Goal: Task Accomplishment & Management: Use online tool/utility

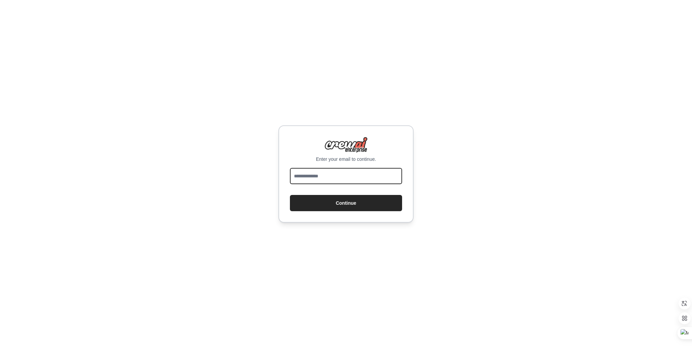
click at [305, 183] on input "email" at bounding box center [346, 176] width 112 height 16
type input "**********"
click at [322, 207] on button "Continue" at bounding box center [346, 203] width 112 height 16
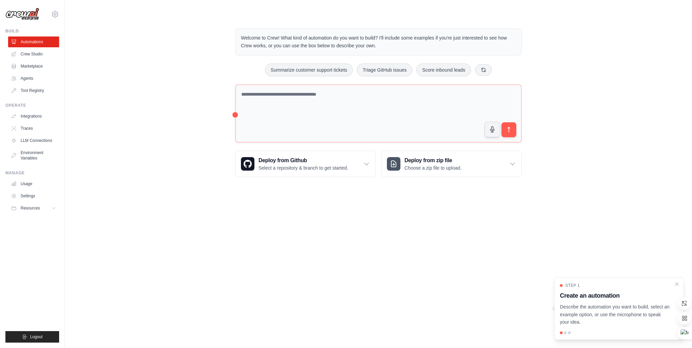
click at [634, 153] on div "Welcome to Crew! What kind of automation do you want to build? I'll include som…" at bounding box center [378, 103] width 605 height 170
click at [643, 63] on div "Welcome to Crew! What kind of automation do you want to build? I'll include som…" at bounding box center [378, 103] width 605 height 170
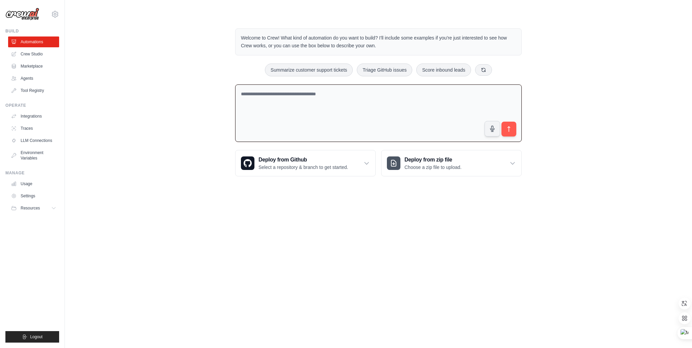
drag, startPoint x: 235, startPoint y: 114, endPoint x: 204, endPoint y: 116, distance: 30.8
click at [204, 116] on div "Welcome to Crew! What kind of automation do you want to build? I'll include som…" at bounding box center [378, 103] width 605 height 170
click at [247, 113] on textarea at bounding box center [378, 113] width 286 height 58
click at [205, 118] on div "Welcome to Crew! What kind of automation do you want to build? I'll include som…" at bounding box center [378, 103] width 605 height 170
click at [587, 71] on div "Welcome to Crew! What kind of automation do you want to build? I'll include som…" at bounding box center [378, 103] width 605 height 170
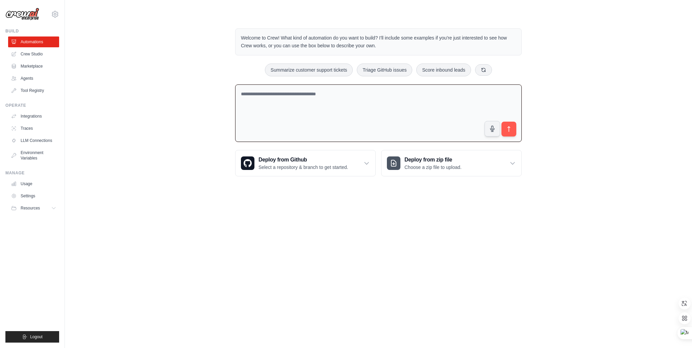
click at [189, 59] on div "Welcome to Crew! What kind of automation do you want to build? I'll include som…" at bounding box center [378, 103] width 605 height 170
click at [27, 54] on link "Crew Studio" at bounding box center [34, 54] width 51 height 11
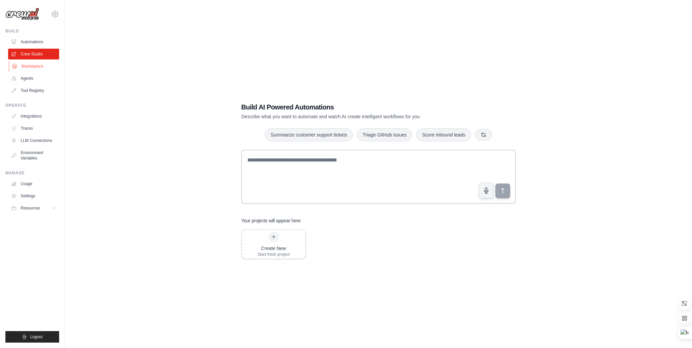
click at [28, 66] on link "Marketplace" at bounding box center [34, 66] width 51 height 11
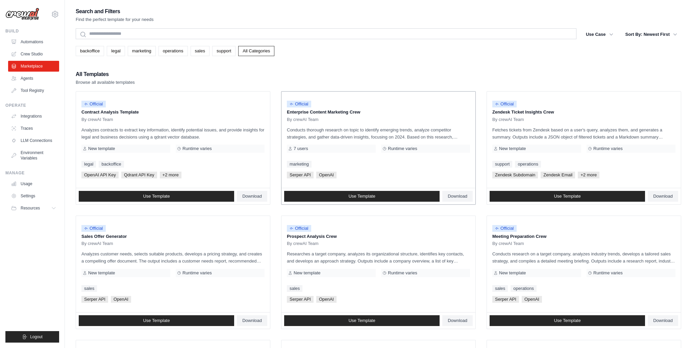
click at [391, 120] on div "By crewAI Team" at bounding box center [378, 119] width 183 height 5
click at [197, 116] on div "Official Contract Analysis Template By crewAI Team" at bounding box center [172, 109] width 183 height 25
click at [120, 109] on p "Contract Analysis Template" at bounding box center [172, 112] width 183 height 7
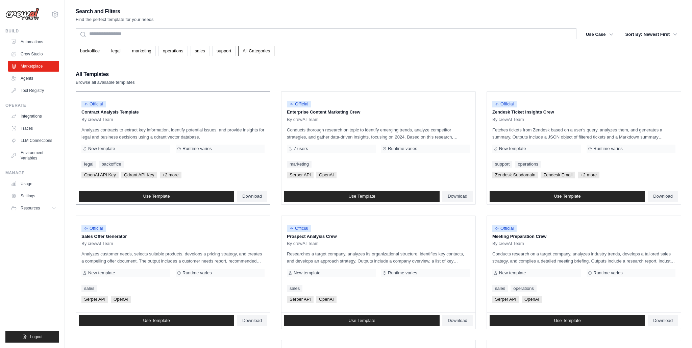
click at [120, 109] on p "Contract Analysis Template" at bounding box center [172, 112] width 183 height 7
click at [143, 107] on div "Official" at bounding box center [172, 104] width 183 height 9
click at [165, 108] on div "Official" at bounding box center [172, 104] width 183 height 9
click at [130, 174] on span "Qdrant API Key" at bounding box center [139, 175] width 36 height 7
click at [121, 175] on div "OpenAI API Key Qdrant API Key +2 more" at bounding box center [172, 175] width 183 height 7
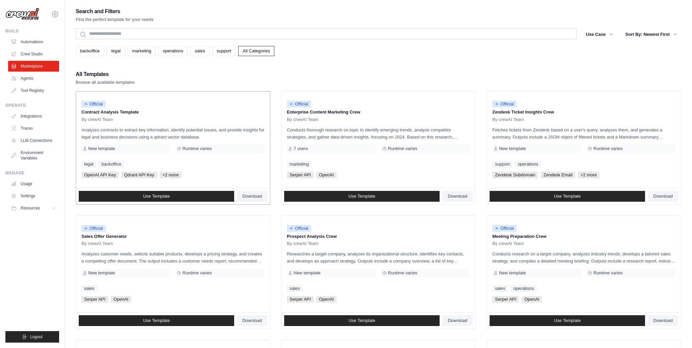
drag, startPoint x: 200, startPoint y: 171, endPoint x: 271, endPoint y: 167, distance: 71.4
click at [202, 170] on div "Official Contract Analysis Template By crewAI Team Analyzes contracts to extrac…" at bounding box center [173, 140] width 194 height 96
click at [374, 128] on p "Conducts thorough research on topic to identify emerging trends, analyze compet…" at bounding box center [378, 133] width 183 height 14
click at [131, 108] on div "Official" at bounding box center [172, 104] width 183 height 9
click at [196, 195] on link "Use Template" at bounding box center [156, 196] width 155 height 11
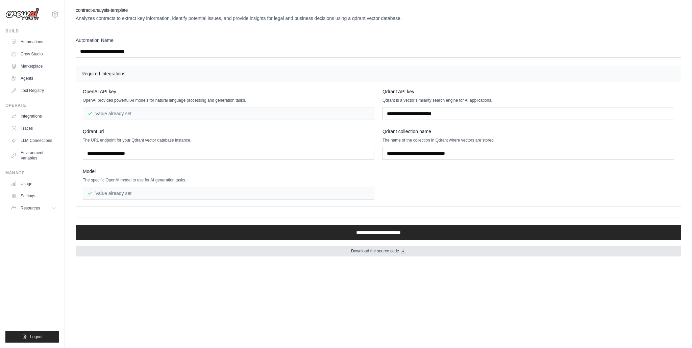
click at [389, 252] on span "Download the source code" at bounding box center [375, 250] width 48 height 5
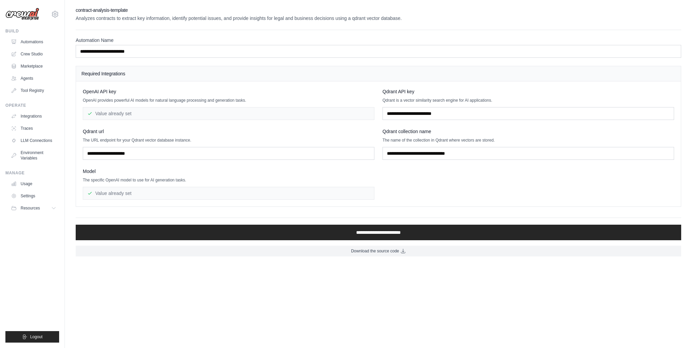
click at [303, 270] on body "oscar.cheng066@gmail.com Settings Build Automations Crew Studio" at bounding box center [346, 174] width 692 height 348
click at [35, 66] on link "Marketplace" at bounding box center [34, 66] width 51 height 11
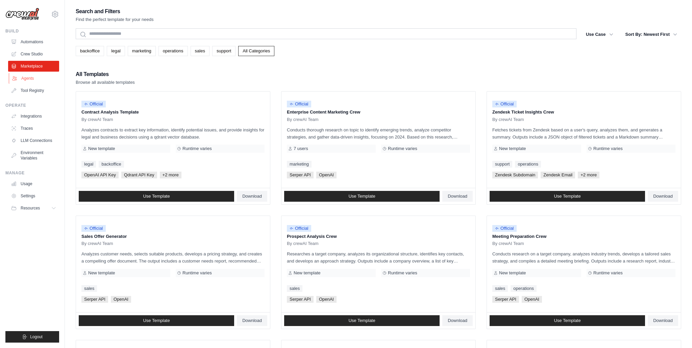
click at [33, 80] on link "Agents" at bounding box center [34, 78] width 51 height 11
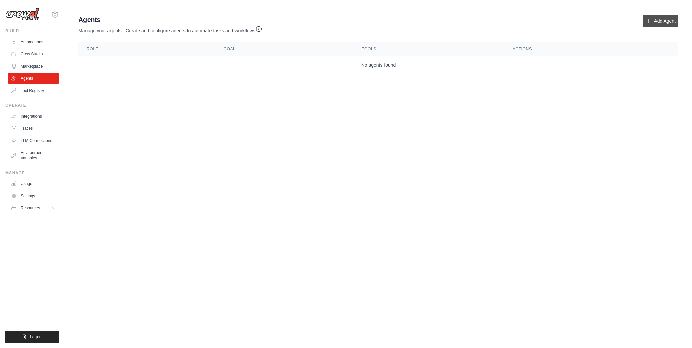
click at [663, 19] on link "Add Agent" at bounding box center [660, 21] width 35 height 12
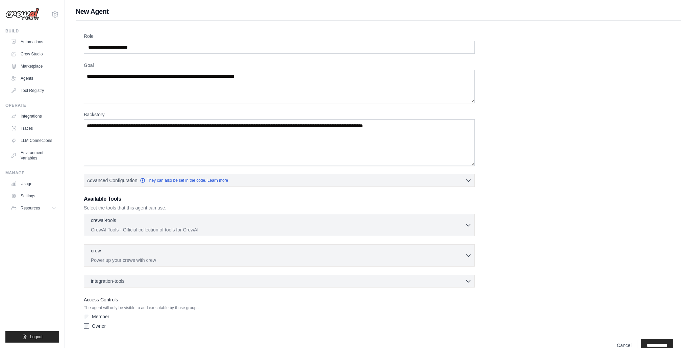
scroll to position [15, 0]
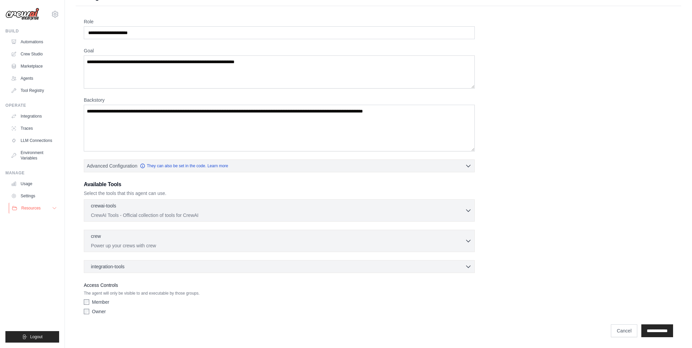
click at [47, 211] on button "Resources" at bounding box center [34, 208] width 51 height 11
click at [49, 155] on link "Environment Variables" at bounding box center [34, 155] width 51 height 16
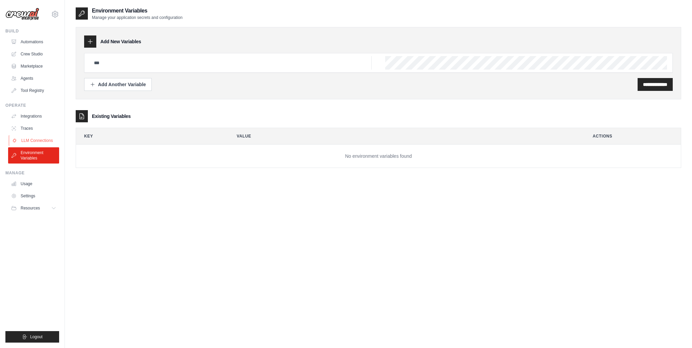
click at [38, 138] on link "LLM Connections" at bounding box center [34, 140] width 51 height 11
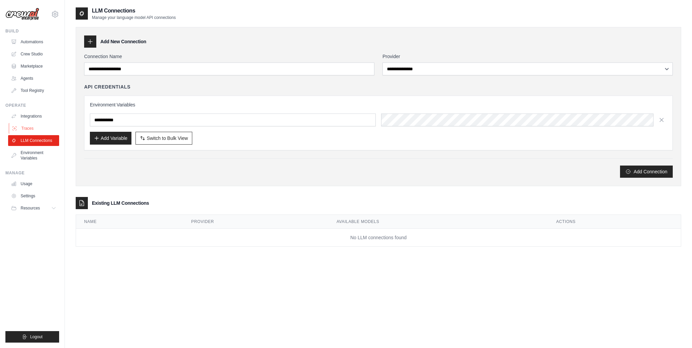
click at [41, 130] on link "Traces" at bounding box center [34, 128] width 51 height 11
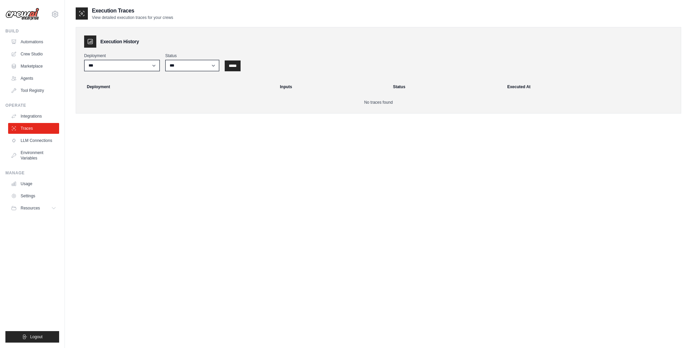
click at [39, 107] on div "Operate" at bounding box center [32, 105] width 54 height 5
click at [40, 120] on link "Integrations" at bounding box center [34, 116] width 51 height 11
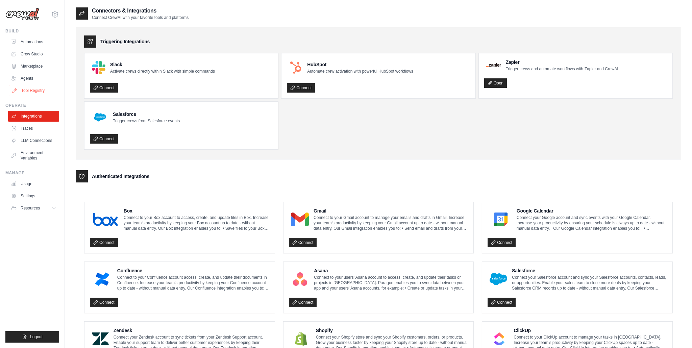
click at [40, 93] on link "Tool Registry" at bounding box center [34, 90] width 51 height 11
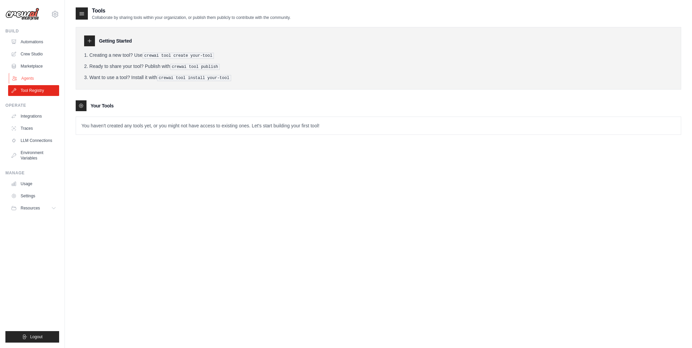
click at [29, 81] on link "Agents" at bounding box center [34, 78] width 51 height 11
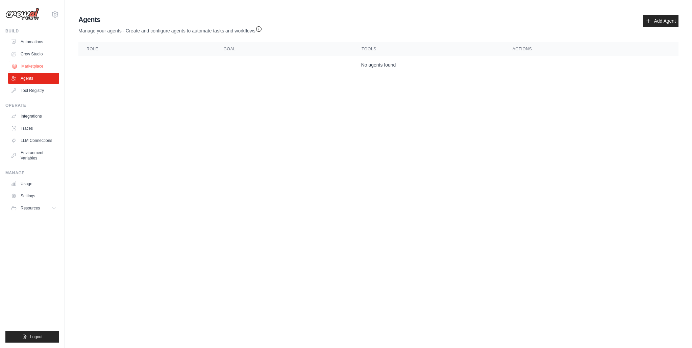
click at [34, 68] on link "Marketplace" at bounding box center [34, 66] width 51 height 11
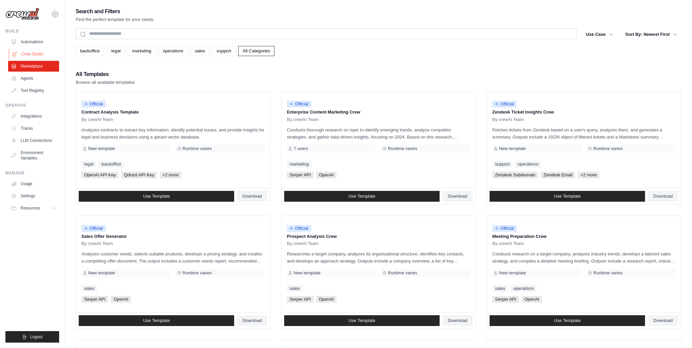
click at [36, 52] on link "Crew Studio" at bounding box center [34, 54] width 51 height 11
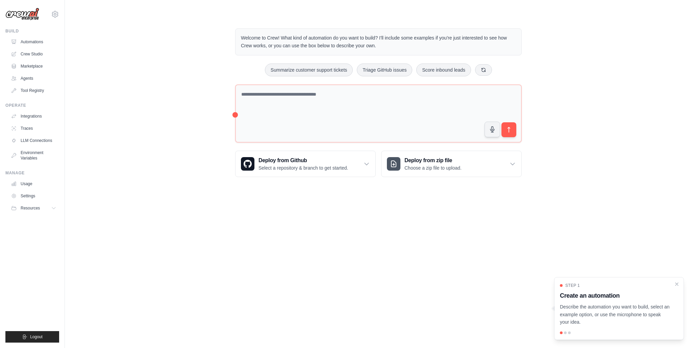
click at [102, 95] on div "Welcome to Crew! What kind of automation do you want to build? I'll include som…" at bounding box center [378, 103] width 605 height 170
click at [96, 50] on div "Welcome to Crew! What kind of automation do you want to build? I'll include som…" at bounding box center [378, 103] width 605 height 170
click at [33, 66] on link "Marketplace" at bounding box center [34, 66] width 51 height 11
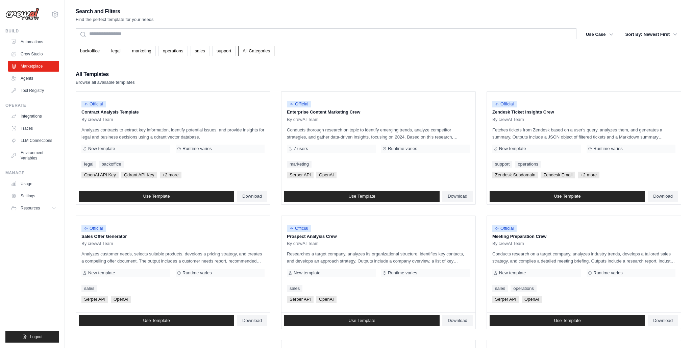
click at [270, 73] on div "All Templates Browse all available templates" at bounding box center [378, 78] width 605 height 16
click at [162, 192] on link "Use Template" at bounding box center [156, 196] width 155 height 11
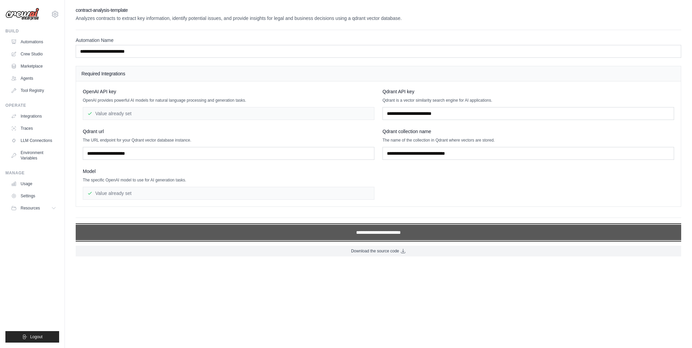
click at [269, 229] on input "**********" at bounding box center [378, 233] width 605 height 16
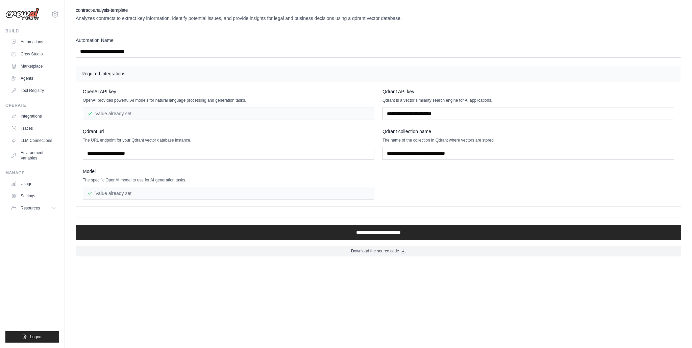
click at [568, 191] on div "OpenAI API key OpenAI provides powerful AI models for natural language processi…" at bounding box center [378, 143] width 591 height 111
click at [24, 77] on link "Agents" at bounding box center [34, 78] width 51 height 11
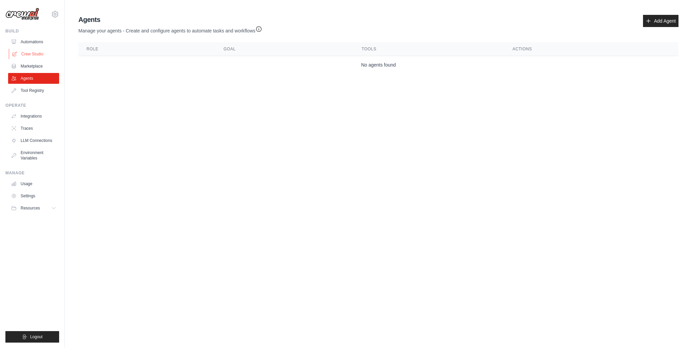
click at [33, 55] on link "Crew Studio" at bounding box center [34, 54] width 51 height 11
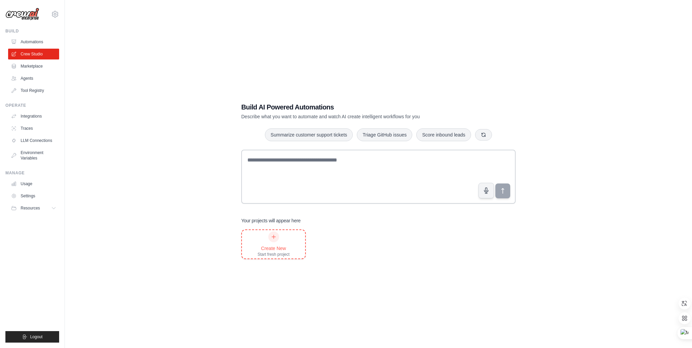
click at [279, 233] on div "Create New Start fresh project" at bounding box center [273, 244] width 32 height 26
click at [183, 87] on div "Build AI Powered Automations Describe what you want to automate and watch AI cr…" at bounding box center [378, 181] width 605 height 348
click at [170, 47] on div "Build AI Powered Automations Describe what you want to automate and watch AI cr…" at bounding box center [378, 181] width 605 height 348
click at [126, 81] on div "Build AI Powered Automations Describe what you want to automate and watch AI cr…" at bounding box center [378, 181] width 605 height 348
click at [200, 77] on div "Build AI Powered Automations Describe what you want to automate and watch AI cr…" at bounding box center [378, 181] width 605 height 348
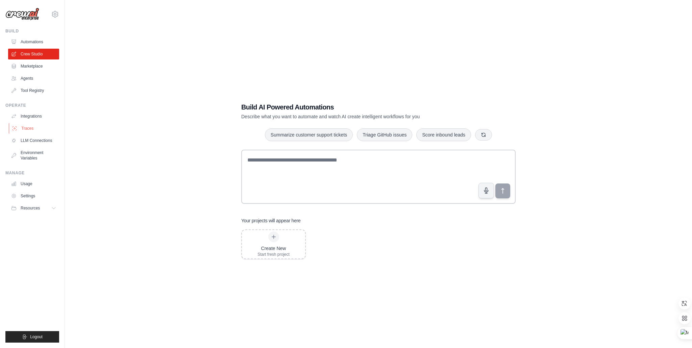
click at [19, 131] on link "Traces" at bounding box center [34, 128] width 51 height 11
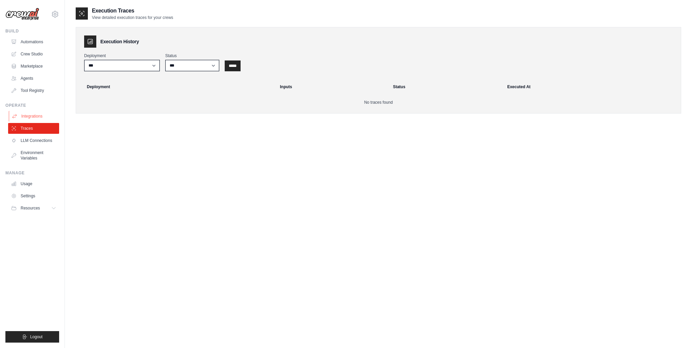
click at [43, 113] on link "Integrations" at bounding box center [34, 116] width 51 height 11
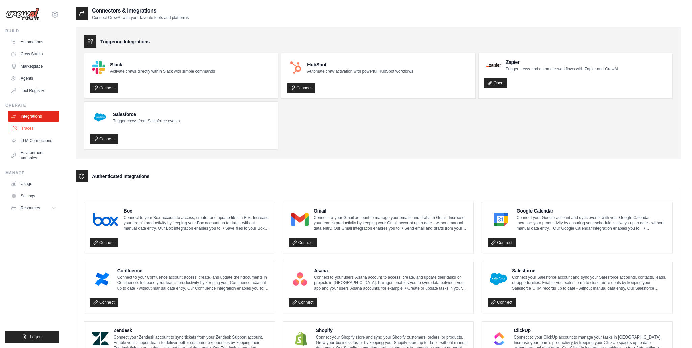
click at [26, 132] on link "Traces" at bounding box center [34, 128] width 51 height 11
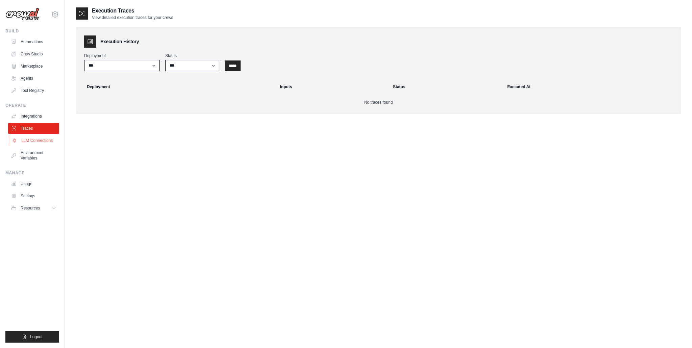
click at [30, 140] on link "LLM Connections" at bounding box center [34, 140] width 51 height 11
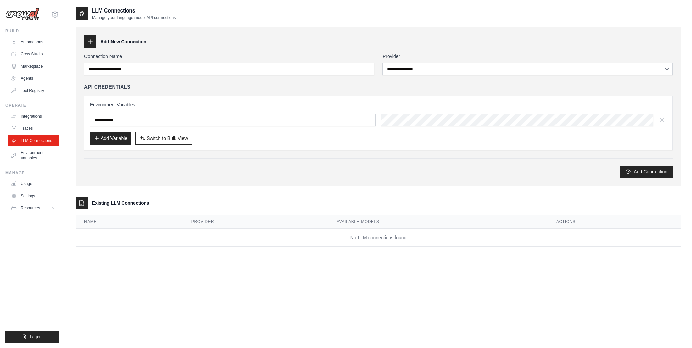
click at [138, 270] on div "**********" at bounding box center [378, 181] width 605 height 348
click at [57, 209] on button "Resources" at bounding box center [34, 208] width 51 height 11
click at [46, 219] on span "Documentation" at bounding box center [37, 219] width 27 height 5
click at [115, 276] on div "**********" at bounding box center [378, 181] width 605 height 348
click at [36, 205] on span "Resources" at bounding box center [30, 207] width 19 height 5
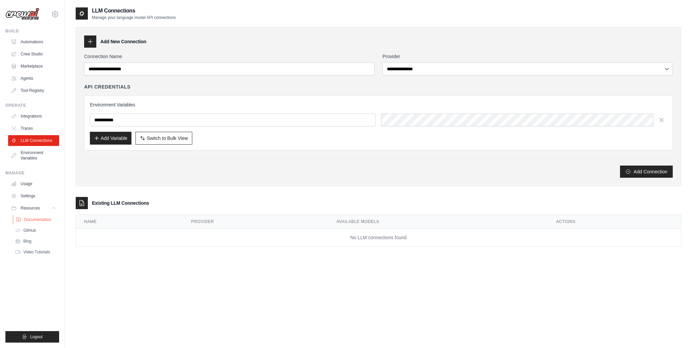
click at [34, 220] on span "Documentation" at bounding box center [37, 219] width 27 height 5
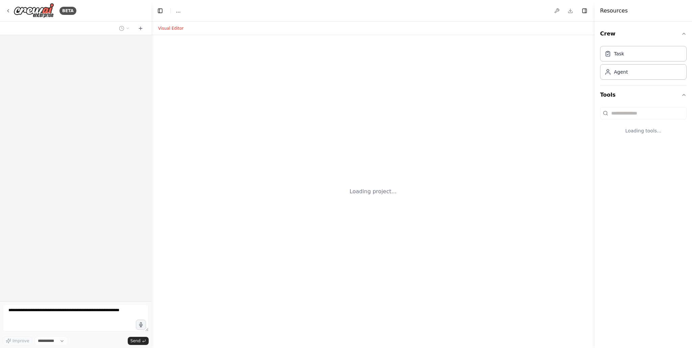
select select "****"
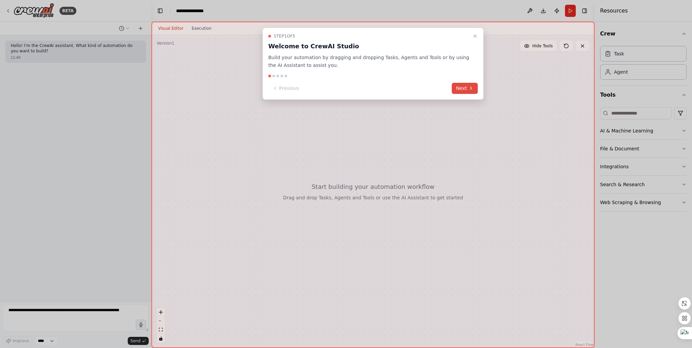
click at [466, 89] on button "Next" at bounding box center [464, 88] width 26 height 11
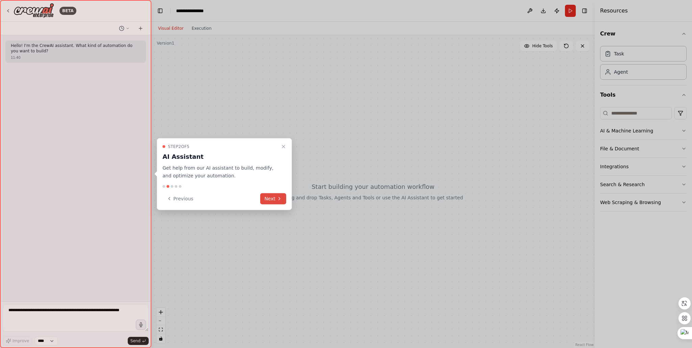
click at [280, 197] on icon at bounding box center [279, 198] width 5 height 5
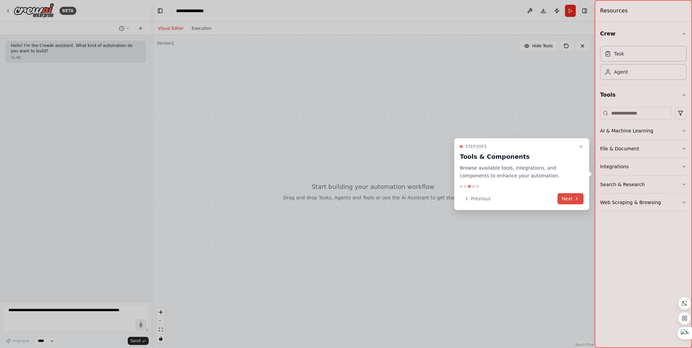
click at [578, 202] on button "Next" at bounding box center [570, 198] width 26 height 11
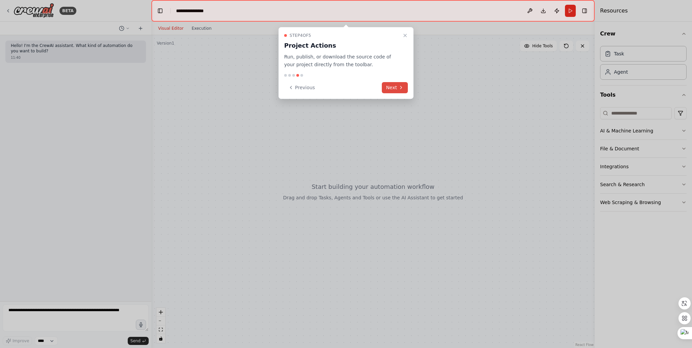
click at [395, 91] on button "Next" at bounding box center [395, 87] width 26 height 11
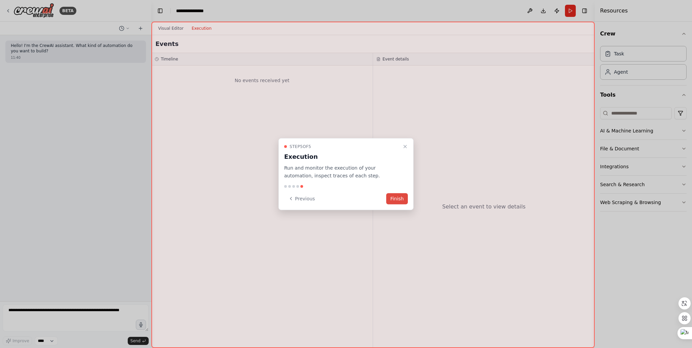
click at [399, 196] on button "Finish" at bounding box center [397, 198] width 22 height 11
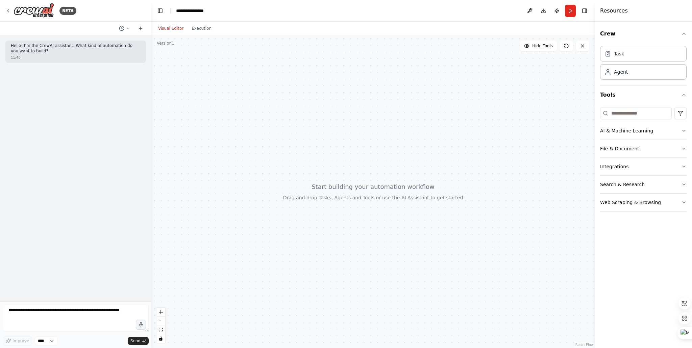
click at [218, 93] on div at bounding box center [372, 191] width 443 height 313
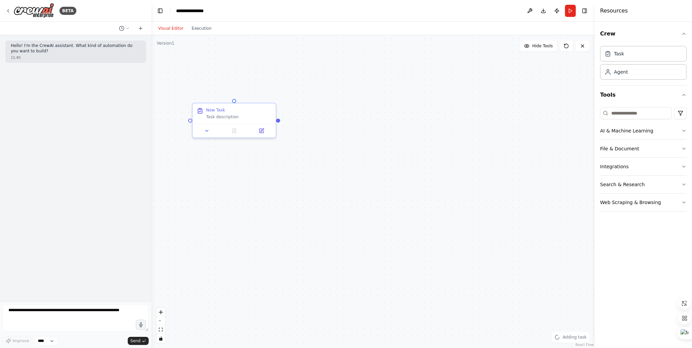
drag, startPoint x: 398, startPoint y: 105, endPoint x: 287, endPoint y: 108, distance: 111.5
click at [388, 105] on div "New Task Task description" at bounding box center [372, 191] width 443 height 313
drag, startPoint x: 247, startPoint y: 112, endPoint x: 309, endPoint y: 115, distance: 62.9
click at [309, 115] on div "New Task" at bounding box center [296, 115] width 66 height 5
drag, startPoint x: 273, startPoint y: 159, endPoint x: 372, endPoint y: 154, distance: 99.4
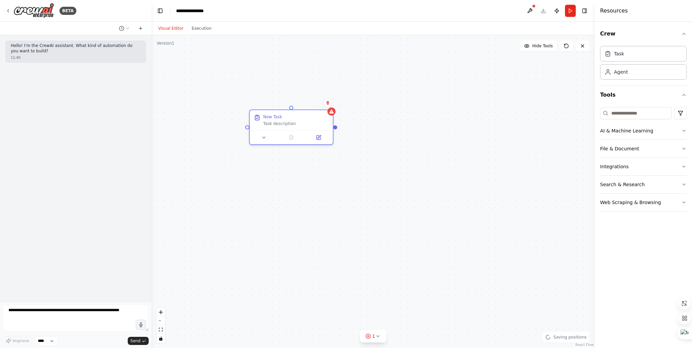
click at [281, 160] on div "New Task Task description" at bounding box center [372, 191] width 443 height 313
click at [481, 169] on div "New Task Task description Role of the agent Goal of the agent gpt-4o-mini" at bounding box center [372, 191] width 443 height 313
click at [405, 242] on div "Role of the agent Goal of the agent" at bounding box center [414, 235] width 83 height 22
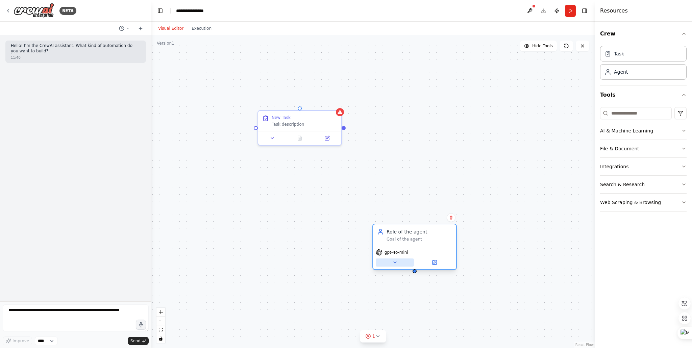
click at [394, 261] on icon at bounding box center [394, 262] width 5 height 5
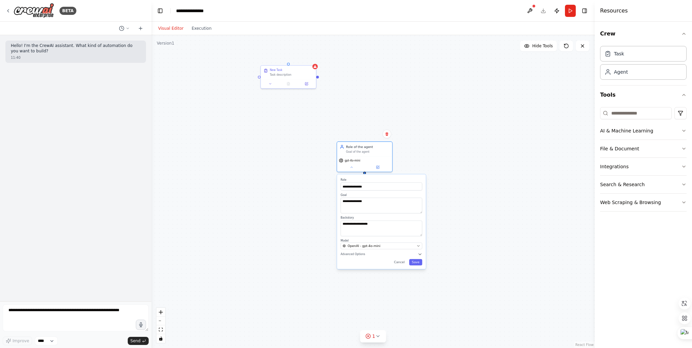
drag, startPoint x: 408, startPoint y: 184, endPoint x: 349, endPoint y: 134, distance: 78.1
click at [347, 127] on div "**********" at bounding box center [372, 191] width 443 height 313
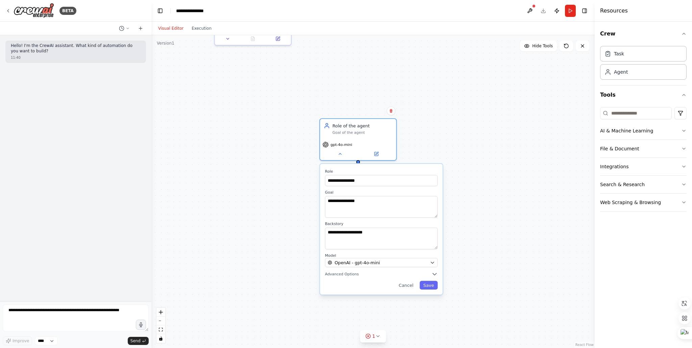
click at [158, 197] on div "**********" at bounding box center [372, 191] width 443 height 313
click at [234, 182] on div "**********" at bounding box center [372, 191] width 443 height 313
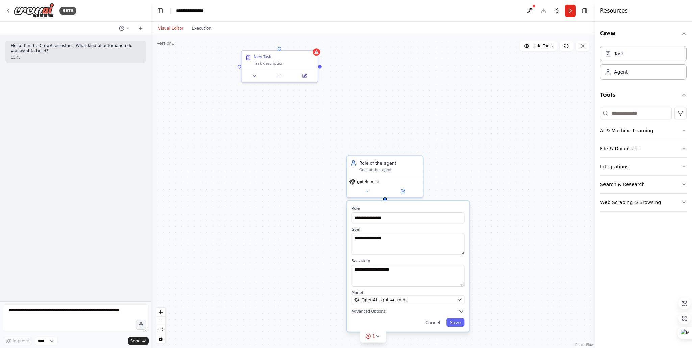
drag, startPoint x: 234, startPoint y: 171, endPoint x: 243, endPoint y: 198, distance: 28.6
click at [243, 198] on div "**********" at bounding box center [372, 191] width 443 height 313
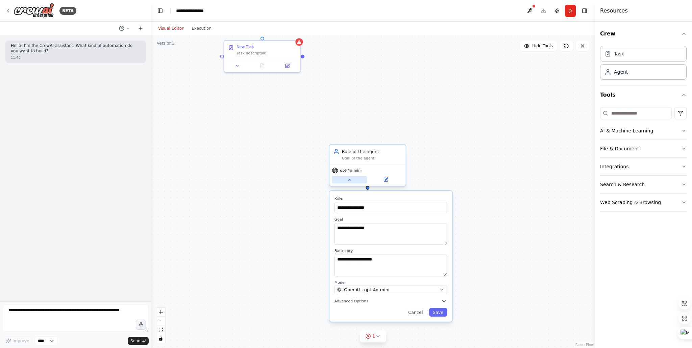
click at [347, 180] on icon at bounding box center [349, 179] width 5 height 5
click at [350, 180] on icon at bounding box center [349, 179] width 5 height 5
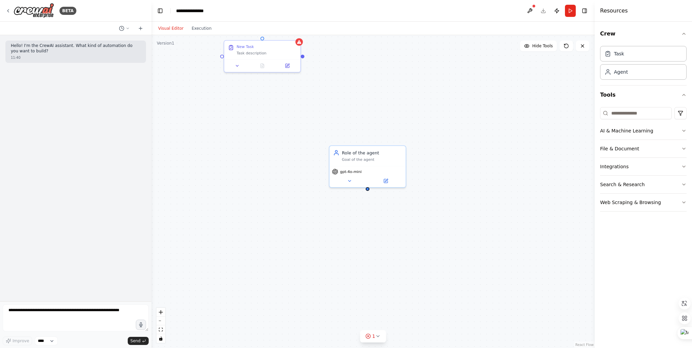
click at [197, 183] on div "New Task Task description Role of the agent Goal of the agent gpt-4o-mini" at bounding box center [372, 191] width 443 height 313
drag, startPoint x: 394, startPoint y: 54, endPoint x: 403, endPoint y: 101, distance: 47.3
click at [403, 100] on div "New Task Task description Role of the agent Goal of the agent gpt-4o-mini" at bounding box center [372, 191] width 443 height 313
click at [670, 92] on button "Tools" at bounding box center [643, 94] width 86 height 19
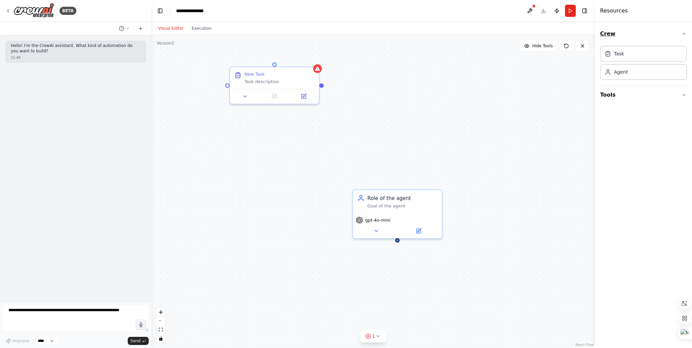
click at [676, 36] on button "Crew" at bounding box center [643, 33] width 86 height 19
click at [675, 95] on button "Tools" at bounding box center [643, 94] width 86 height 19
click at [681, 133] on icon "button" at bounding box center [683, 130] width 5 height 5
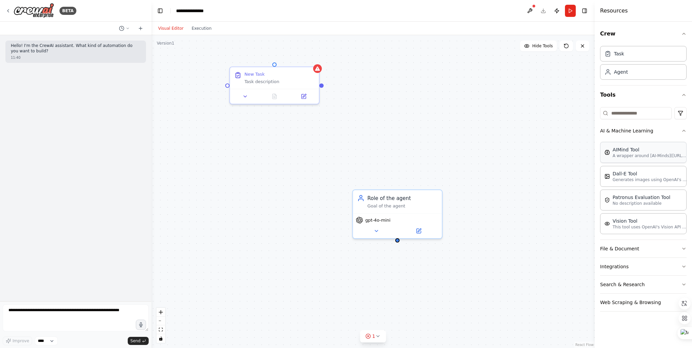
drag, startPoint x: 626, startPoint y: 152, endPoint x: 620, endPoint y: 151, distance: 5.8
drag, startPoint x: 282, startPoint y: 171, endPoint x: 282, endPoint y: 208, distance: 37.8
click at [282, 208] on div "AIMind Tool A wrapper around [AI-Minds]([URL][DOMAIN_NAME]). Useful for when yo…" at bounding box center [272, 210] width 72 height 20
drag, startPoint x: 321, startPoint y: 86, endPoint x: 221, endPoint y: 217, distance: 165.3
click at [221, 217] on div "New Task Task description Role of the agent Goal of the agent gpt-4o-mini AIMin…" at bounding box center [350, 154] width 474 height 335
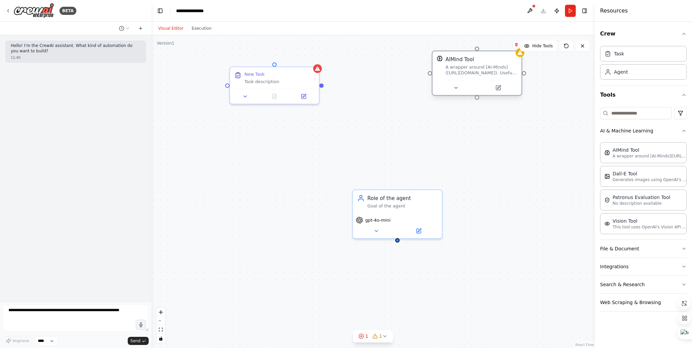
drag, startPoint x: 256, startPoint y: 194, endPoint x: 459, endPoint y: 53, distance: 246.5
click at [459, 53] on div "AIMind Tool A wrapper around [AI-Minds]([URL][DOMAIN_NAME]). Useful for when yo…" at bounding box center [476, 65] width 89 height 29
drag, startPoint x: 322, startPoint y: 86, endPoint x: 431, endPoint y: 75, distance: 109.0
click at [432, 74] on div "New Task Task description Role of the agent Goal of the agent gpt-4o-mini AIMin…" at bounding box center [350, 154] width 474 height 335
drag, startPoint x: 275, startPoint y: 64, endPoint x: 475, endPoint y: 48, distance: 201.5
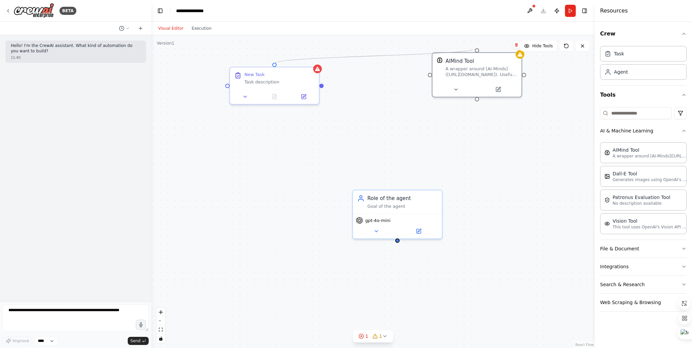
click at [475, 48] on div "New Task Task description Role of the agent Goal of the agent gpt-4o-mini AIMin…" at bounding box center [372, 191] width 443 height 313
drag, startPoint x: 370, startPoint y: 136, endPoint x: 468, endPoint y: 77, distance: 114.2
click at [384, 129] on div "New Task Task description Role of the agent Goal of the agent gpt-4o-mini AIMin…" at bounding box center [372, 191] width 443 height 313
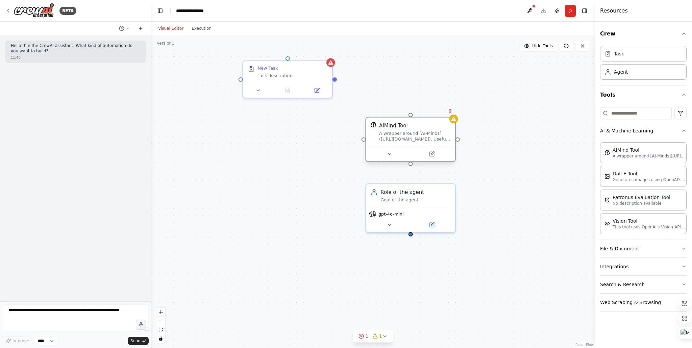
drag, startPoint x: 481, startPoint y: 54, endPoint x: 401, endPoint y: 131, distance: 110.3
click at [403, 129] on div "AIMind Tool A wrapper around [AI-Minds]([URL][DOMAIN_NAME]). Useful for when yo…" at bounding box center [415, 132] width 72 height 20
click at [192, 132] on div "New Task Task description Role of the agent Goal of the agent gpt-4o-mini AIMin…" at bounding box center [372, 191] width 443 height 313
drag, startPoint x: 504, startPoint y: 142, endPoint x: 500, endPoint y: 142, distance: 4.1
click at [503, 142] on div "New Task Task description Role of the agent Goal of the agent gpt-4o-mini AIMin…" at bounding box center [372, 191] width 443 height 313
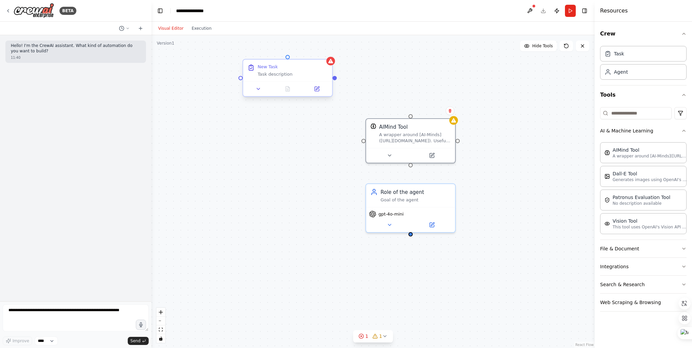
click at [284, 65] on div "New Task" at bounding box center [292, 67] width 70 height 6
click at [285, 65] on div "New Task" at bounding box center [292, 67] width 70 height 6
click at [272, 75] on div "Task description" at bounding box center [292, 74] width 70 height 6
drag, startPoint x: 396, startPoint y: 72, endPoint x: 273, endPoint y: 79, distance: 122.8
click at [396, 72] on div "New Task Task description Role of the agent Goal of the agent gpt-4o-mini AIMin…" at bounding box center [372, 191] width 443 height 313
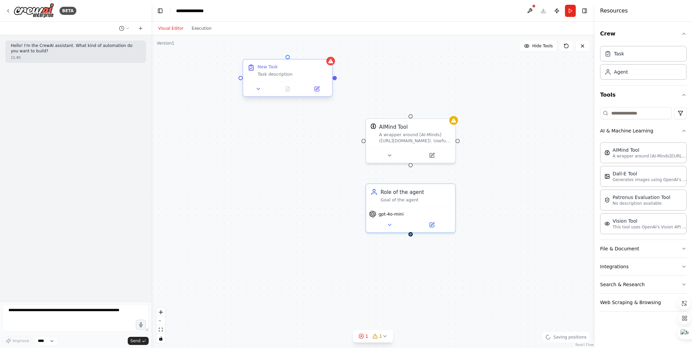
click at [268, 80] on div "New Task Task description" at bounding box center [287, 70] width 89 height 22
click at [255, 133] on div "New Task Task description Role of the agent Goal of the agent gpt-4o-mini AIMin…" at bounding box center [372, 191] width 443 height 313
click at [421, 131] on div "A wrapper around [AI-Minds]([URL][DOMAIN_NAME]). Useful for when you need answe…" at bounding box center [415, 135] width 72 height 11
click at [299, 69] on div "New Task" at bounding box center [292, 67] width 70 height 6
click at [258, 89] on icon at bounding box center [258, 88] width 3 height 1
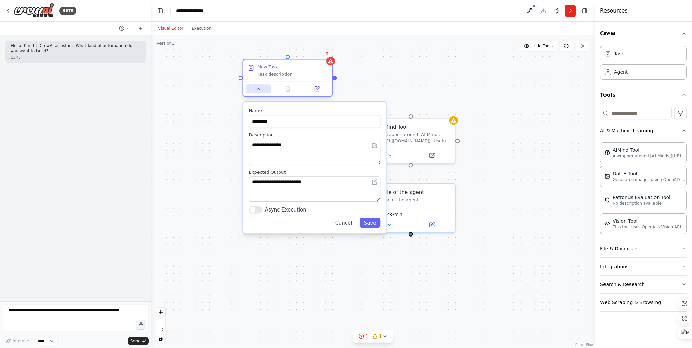
click at [258, 89] on icon at bounding box center [258, 88] width 3 height 1
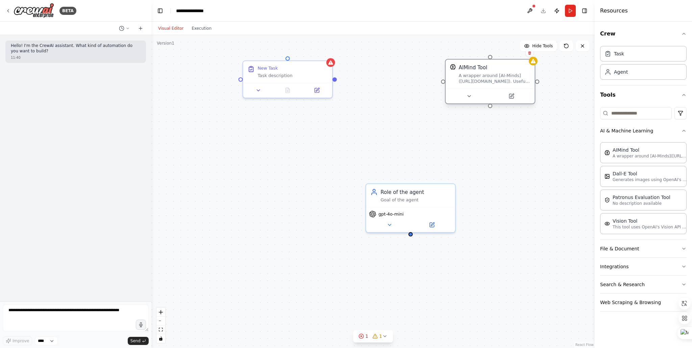
drag, startPoint x: 439, startPoint y: 97, endPoint x: 464, endPoint y: 76, distance: 32.9
click at [464, 75] on div "A wrapper around [AI-Minds]([URL][DOMAIN_NAME]). Useful for when you need answe…" at bounding box center [494, 78] width 72 height 11
drag, startPoint x: 490, startPoint y: 107, endPoint x: 413, endPoint y: 234, distance: 147.9
click at [413, 234] on div "New Task Task description Role of the agent Goal of the agent gpt-4o-mini AIMin…" at bounding box center [372, 191] width 443 height 313
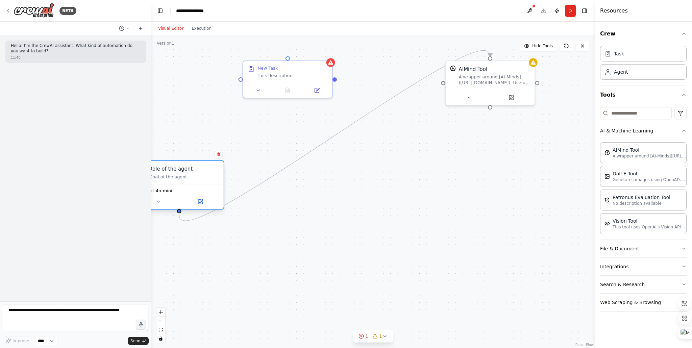
drag, startPoint x: 412, startPoint y: 188, endPoint x: 195, endPoint y: 166, distance: 217.6
click at [182, 166] on div "Role of the agent" at bounding box center [184, 168] width 70 height 7
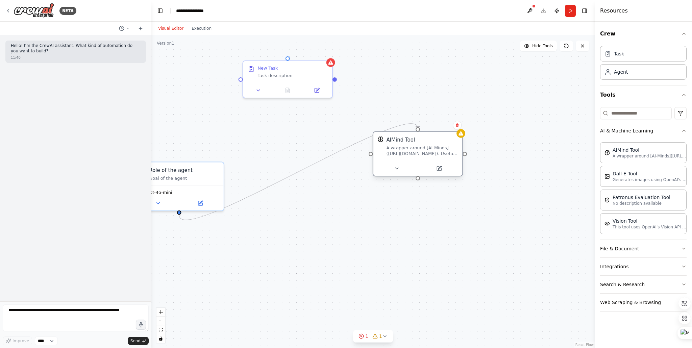
drag, startPoint x: 470, startPoint y: 63, endPoint x: 342, endPoint y: 213, distance: 196.2
click at [373, 161] on div "AIMind Tool A wrapper around [AI-Minds]([URL][DOMAIN_NAME]). Useful for when yo…" at bounding box center [417, 146] width 89 height 29
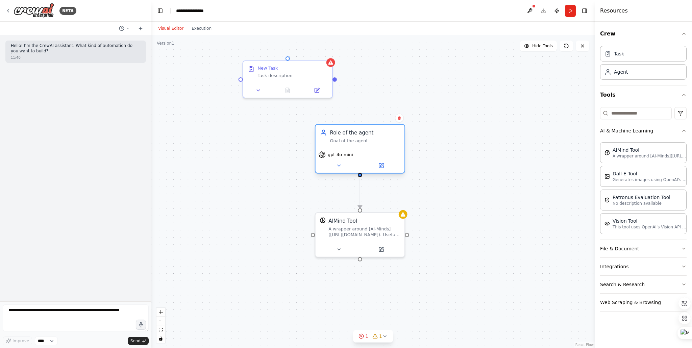
drag, startPoint x: 189, startPoint y: 170, endPoint x: 376, endPoint y: 135, distance: 190.4
click at [369, 135] on div "Role of the agent" at bounding box center [365, 132] width 70 height 7
click at [467, 136] on div ".deletable-edge-delete-btn { width: 20px; height: 20px; border: 0px solid #ffff…" at bounding box center [372, 191] width 443 height 313
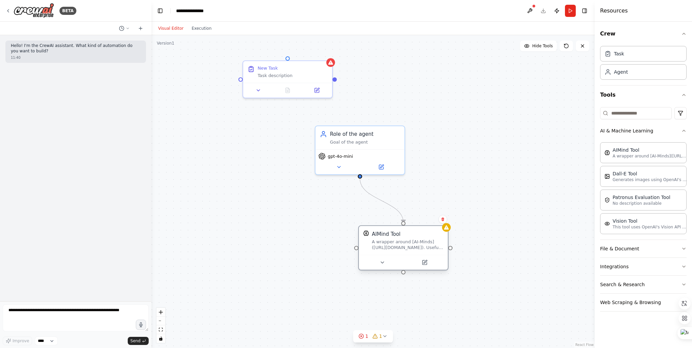
drag, startPoint x: 364, startPoint y: 220, endPoint x: 407, endPoint y: 233, distance: 44.4
click at [407, 233] on div "AIMind Tool" at bounding box center [408, 233] width 72 height 7
click at [392, 206] on icon "Edge from 736b3cd1-4be9-4d39-badc-d31e5ac6ab6f to c88b2a4c-f723-4bba-af52-ef824…" at bounding box center [381, 201] width 43 height 44
click at [469, 199] on div ".deletable-edge-delete-btn { width: 20px; height: 20px; border: 0px solid #ffff…" at bounding box center [372, 191] width 443 height 313
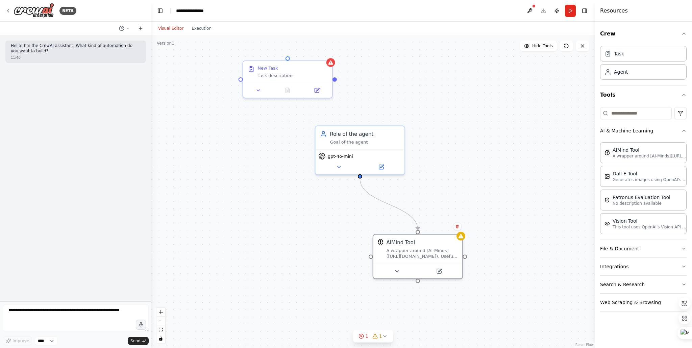
drag, startPoint x: 377, startPoint y: 238, endPoint x: 445, endPoint y: 214, distance: 72.2
click at [410, 247] on div "AIMind Tool A wrapper around [AI-Minds]([URL][DOMAIN_NAME]). Useful for when yo…" at bounding box center [422, 249] width 72 height 20
click at [473, 182] on div ".deletable-edge-delete-btn { width: 20px; height: 20px; border: 0px solid #ffff…" at bounding box center [372, 191] width 443 height 313
drag, startPoint x: 617, startPoint y: 149, endPoint x: 466, endPoint y: 139, distance: 150.9
click at [617, 149] on div "AIMind Tool" at bounding box center [649, 150] width 74 height 7
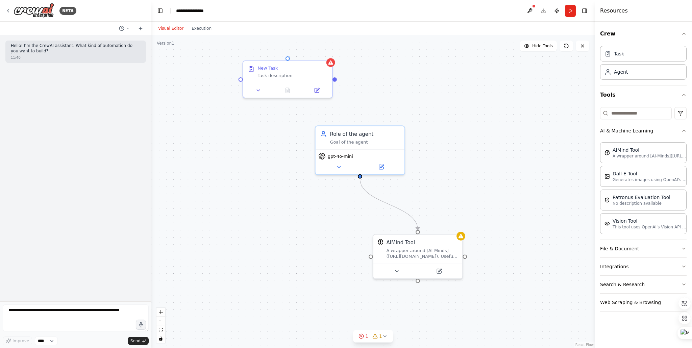
click at [462, 127] on div ".deletable-edge-delete-btn { width: 20px; height: 20px; border: 0px solid #ffff…" at bounding box center [372, 191] width 443 height 313
drag, startPoint x: 412, startPoint y: 73, endPoint x: 416, endPoint y: 74, distance: 4.1
click at [412, 73] on div ".deletable-edge-delete-btn { width: 20px; height: 20px; border: 0px solid #ffff…" at bounding box center [372, 191] width 443 height 313
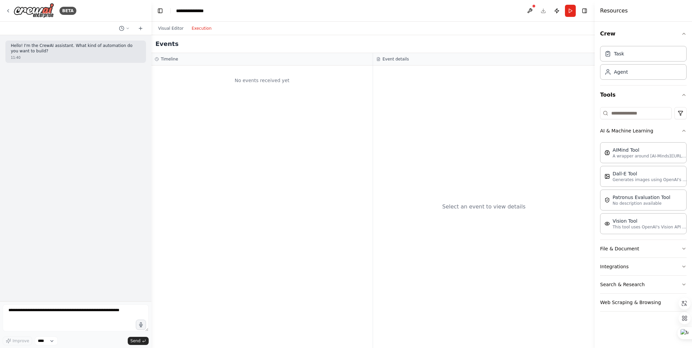
click at [203, 29] on button "Execution" at bounding box center [201, 28] width 28 height 8
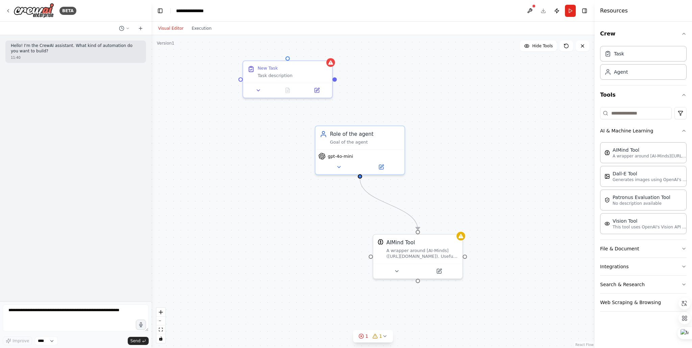
click at [159, 29] on button "Visual Editor" at bounding box center [170, 28] width 33 height 8
click at [375, 29] on div "Visual Editor Execution" at bounding box center [372, 29] width 443 height 14
click at [528, 9] on button at bounding box center [529, 11] width 11 height 12
click at [436, 21] on body "**********" at bounding box center [346, 174] width 692 height 348
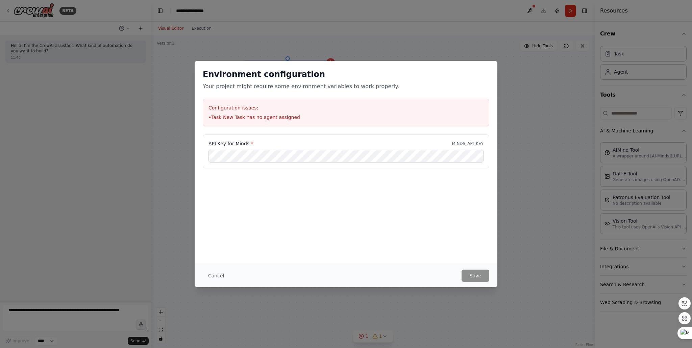
click at [400, 30] on div "Environment configuration Your project might require some environment variables…" at bounding box center [346, 174] width 692 height 348
drag, startPoint x: 425, startPoint y: 270, endPoint x: 410, endPoint y: 267, distance: 15.5
click at [421, 269] on div "Cancel Save" at bounding box center [346, 275] width 303 height 23
click at [214, 277] on button "Cancel" at bounding box center [216, 275] width 27 height 12
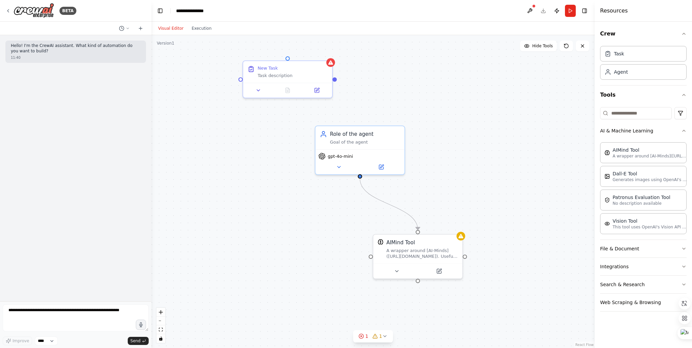
drag, startPoint x: 386, startPoint y: 78, endPoint x: 340, endPoint y: 73, distance: 45.9
click at [384, 78] on div ".deletable-edge-delete-btn { width: 20px; height: 20px; border: 0px solid #ffff…" at bounding box center [372, 191] width 443 height 313
click at [330, 64] on div at bounding box center [329, 60] width 9 height 9
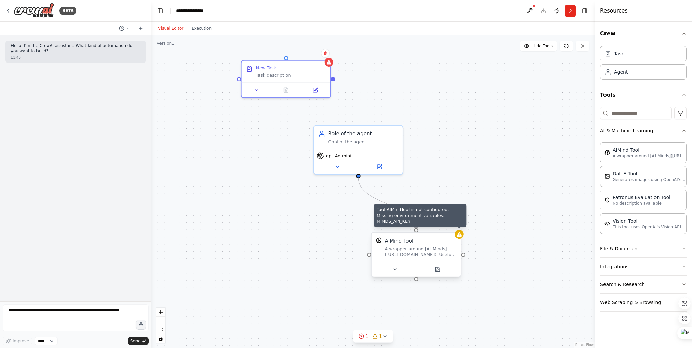
click at [459, 236] on icon at bounding box center [459, 234] width 6 height 6
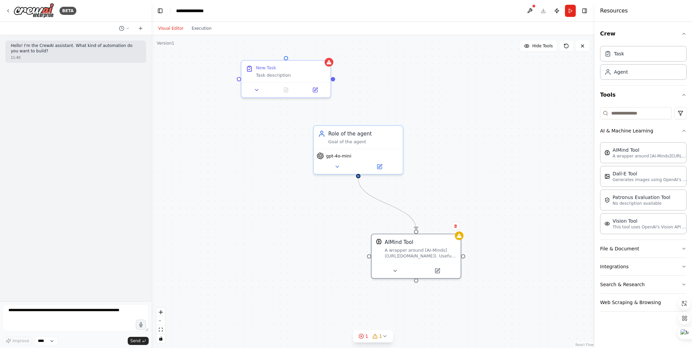
click at [518, 144] on div ".deletable-edge-delete-btn { width: 20px; height: 20px; border: 0px solid #ffff…" at bounding box center [372, 191] width 443 height 313
click at [10, 9] on icon at bounding box center [7, 10] width 5 height 5
